Goal: Transaction & Acquisition: Book appointment/travel/reservation

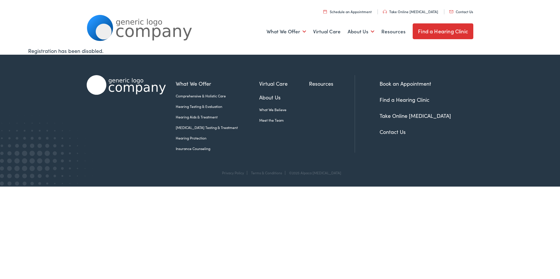
click at [418, 84] on link "Book an Appointment" at bounding box center [405, 83] width 52 height 7
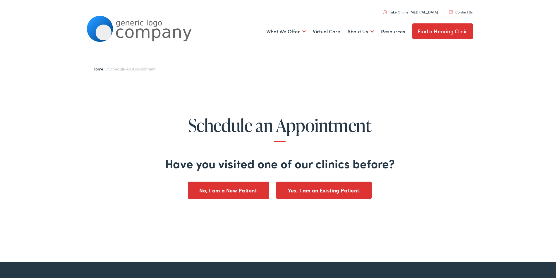
click at [253, 190] on button "No, I am a New Patient." at bounding box center [228, 189] width 81 height 17
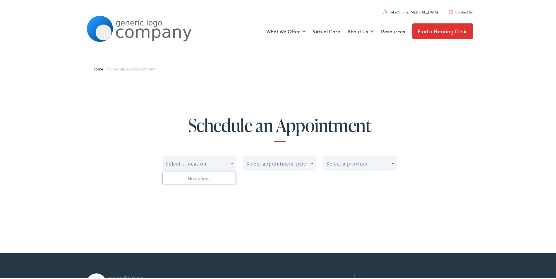
click at [231, 162] on span at bounding box center [232, 162] width 3 height 1
click at [309, 163] on div "Select appointment type" at bounding box center [279, 162] width 73 height 15
click at [394, 162] on div at bounding box center [393, 163] width 5 height 8
click at [428, 163] on center "Select a location Select appointment type 0 results available. Use Up and Down …" at bounding box center [279, 174] width 515 height 38
